Goal: Task Accomplishment & Management: Manage account settings

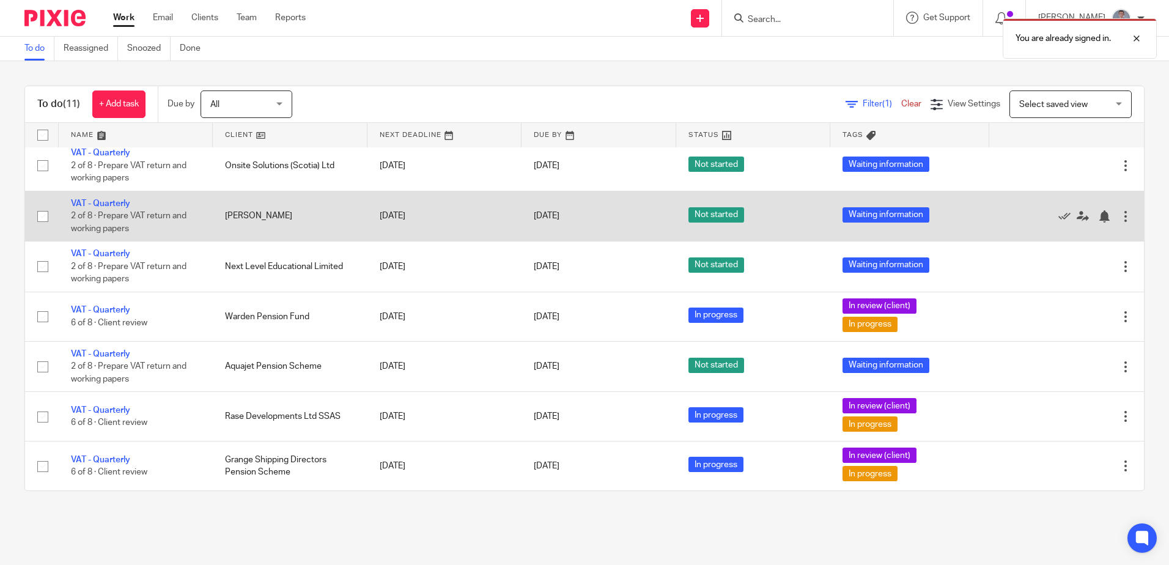
scroll to position [246, 0]
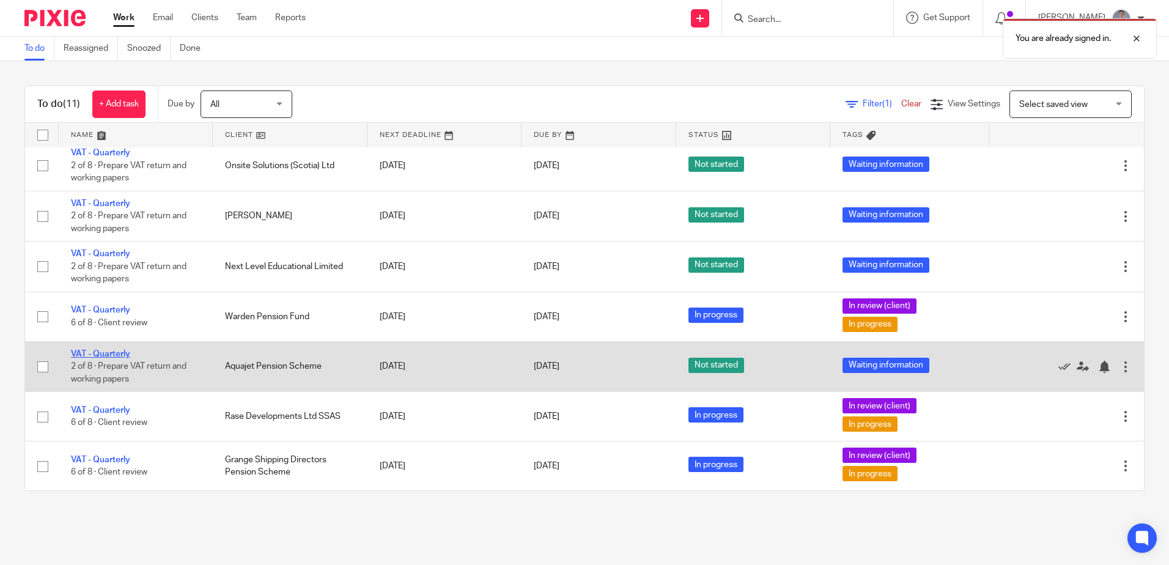
click at [122, 352] on link "VAT - Quarterly" at bounding box center [100, 354] width 59 height 9
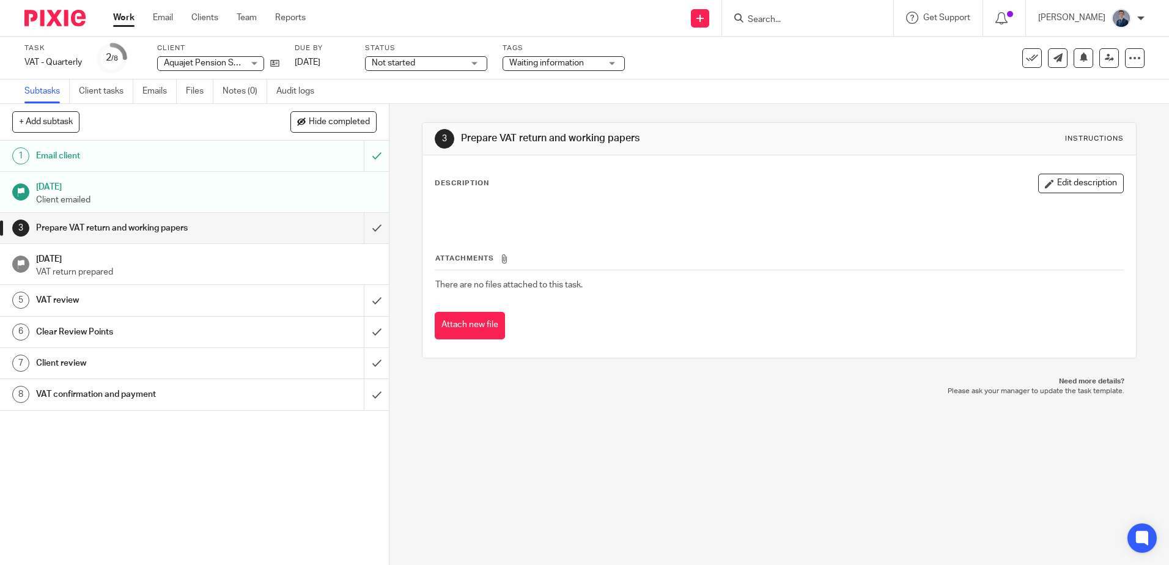
click at [454, 67] on span "Not started" at bounding box center [418, 63] width 92 height 13
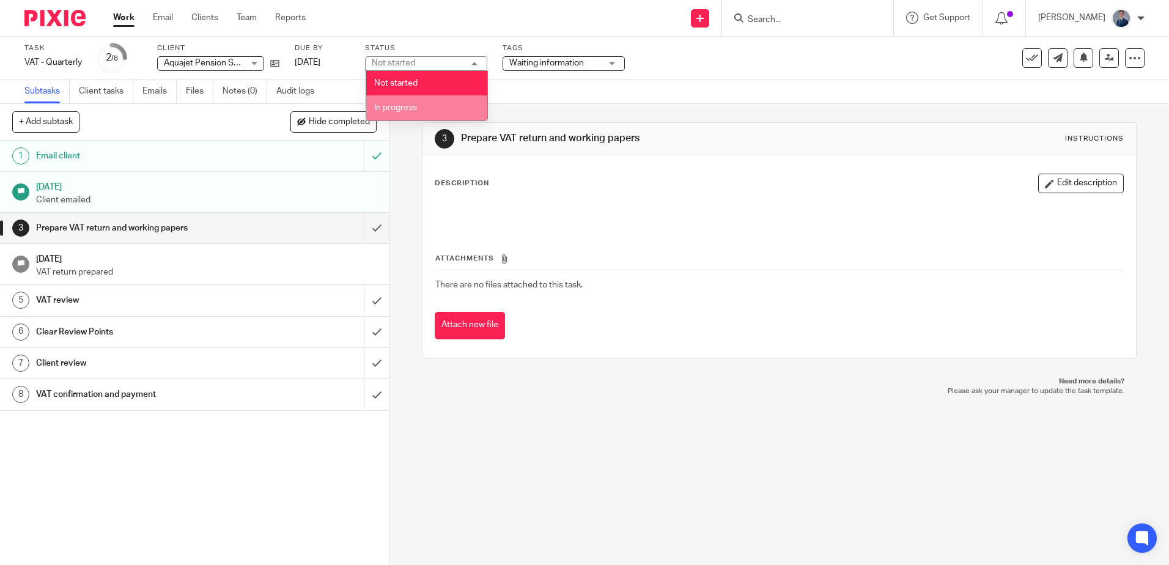
click at [453, 106] on li "In progress" at bounding box center [426, 107] width 121 height 25
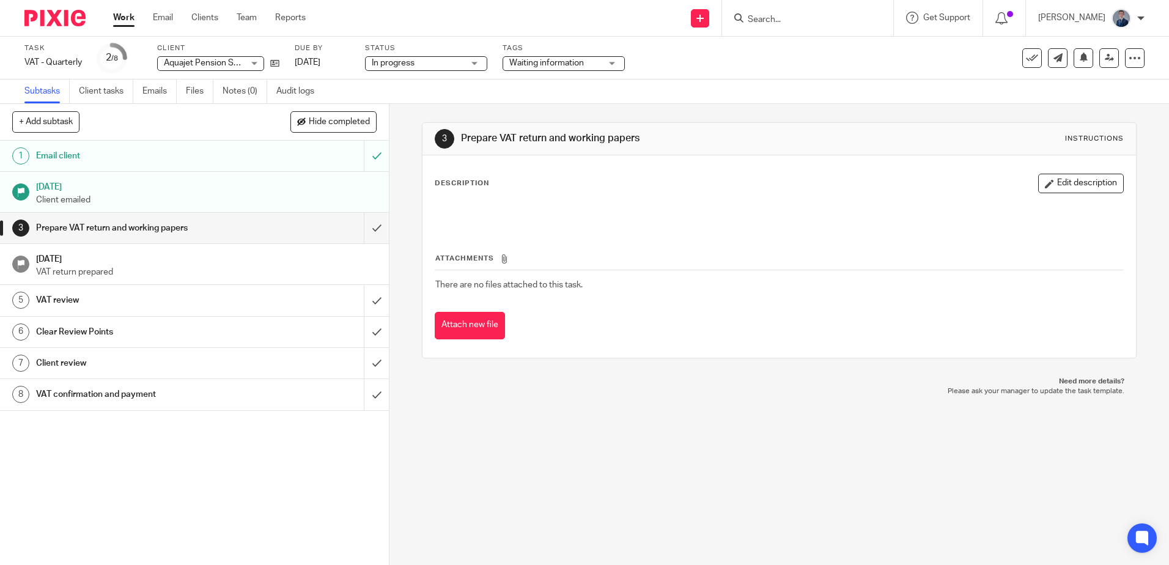
click at [544, 62] on span "Waiting information" at bounding box center [546, 63] width 75 height 9
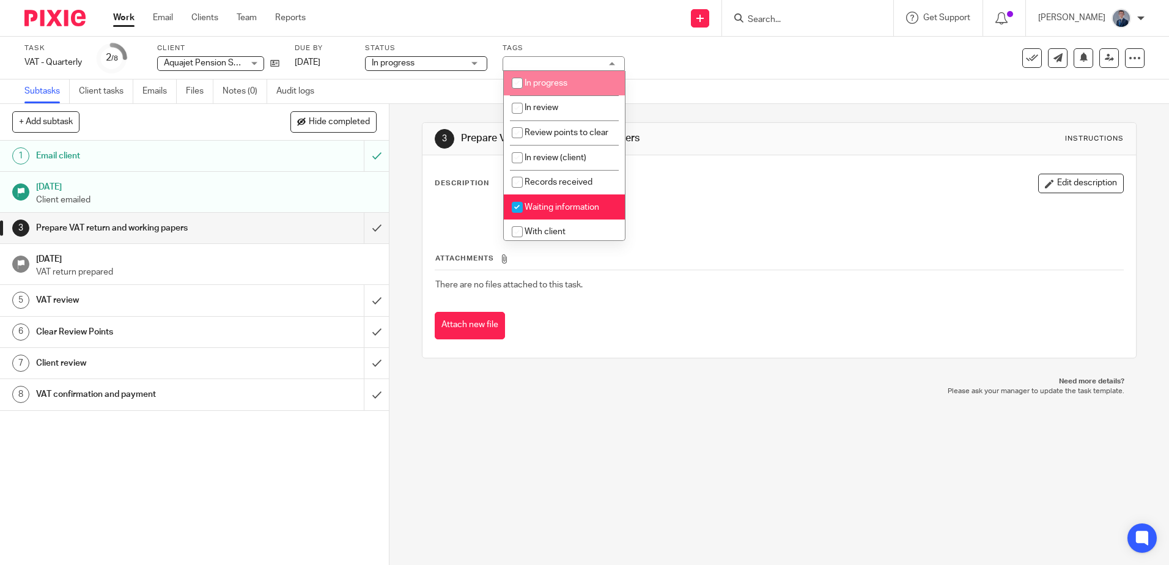
click at [550, 81] on span "In progress" at bounding box center [546, 83] width 43 height 9
checkbox input "true"
click at [538, 212] on span "Waiting information" at bounding box center [562, 207] width 75 height 9
checkbox input "false"
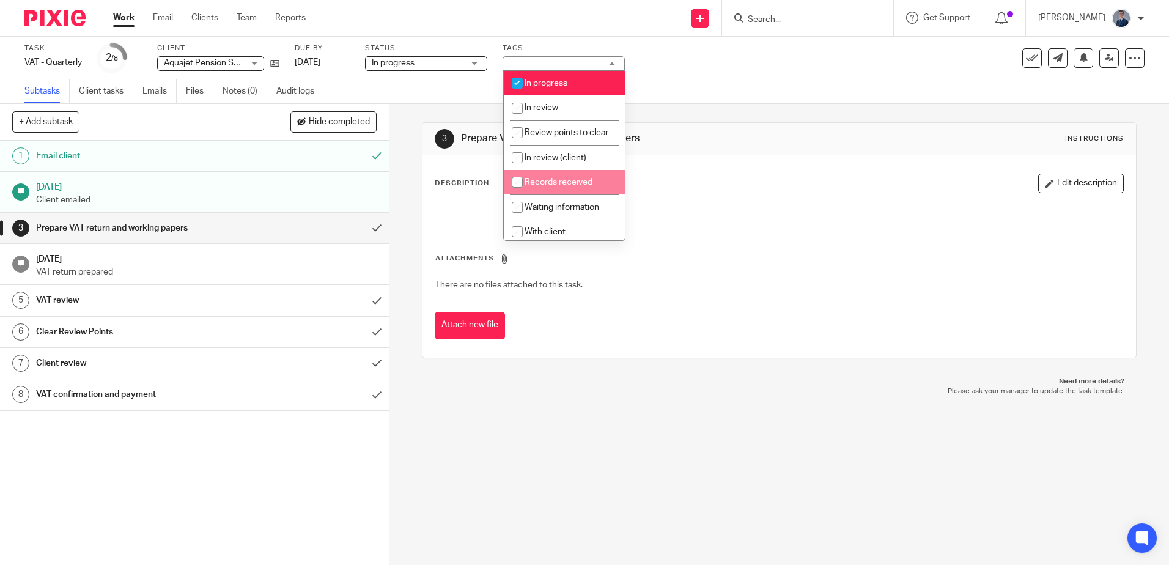
click at [835, 152] on div "3 Prepare VAT return and working papers Instructions" at bounding box center [779, 139] width 713 height 32
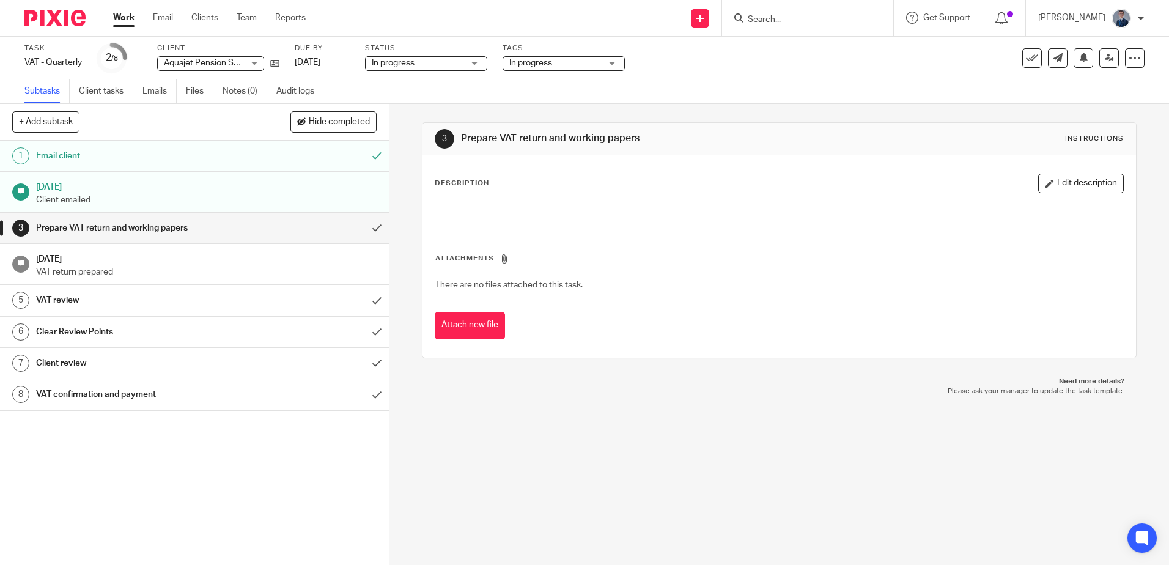
click at [66, 14] on img at bounding box center [54, 18] width 61 height 17
